Goal: Information Seeking & Learning: Find specific fact

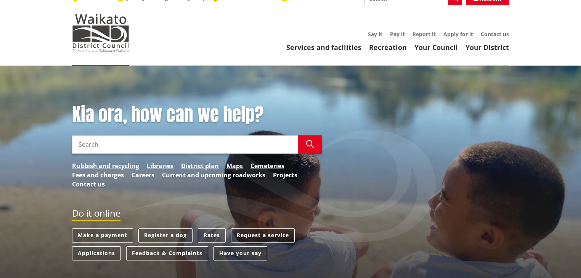
scroll to position [61, 0]
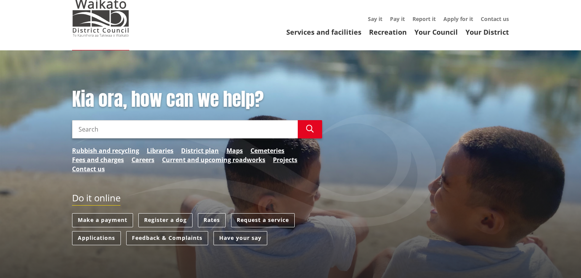
click at [108, 120] on input "Search" at bounding box center [185, 129] width 226 height 18
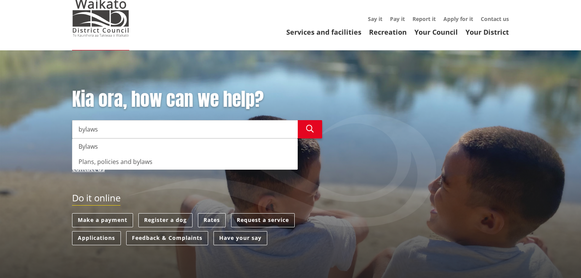
type input "bylaws"
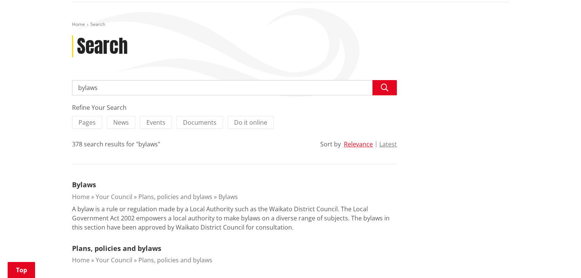
scroll to position [122, 0]
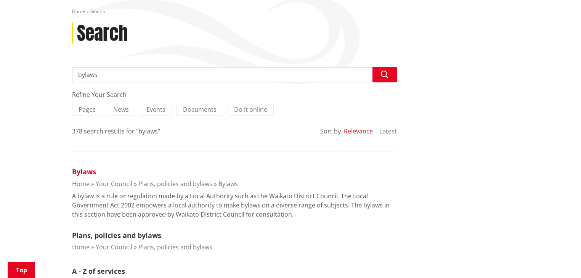
click at [85, 167] on link "Bylaws" at bounding box center [84, 171] width 24 height 9
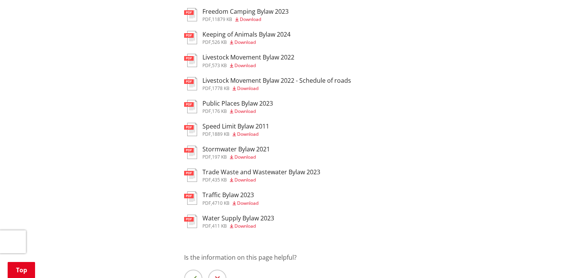
scroll to position [305, 0]
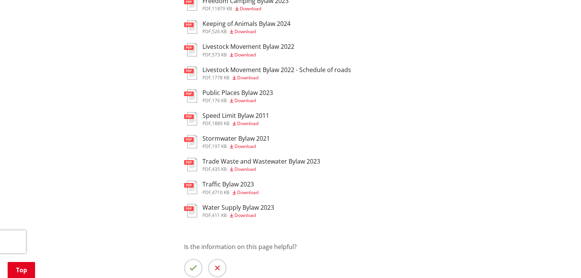
click at [216, 181] on h3 "Traffic Bylaw 2023" at bounding box center [230, 184] width 56 height 7
